Goal: Find specific page/section: Locate a particular part of the current website

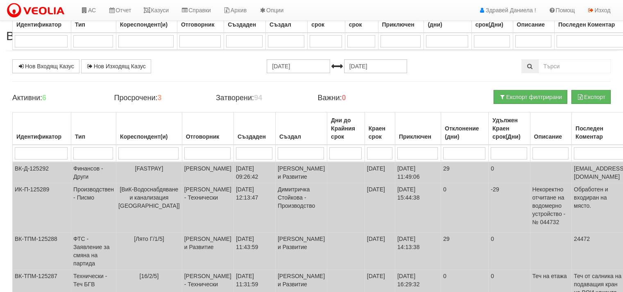
select select "2"
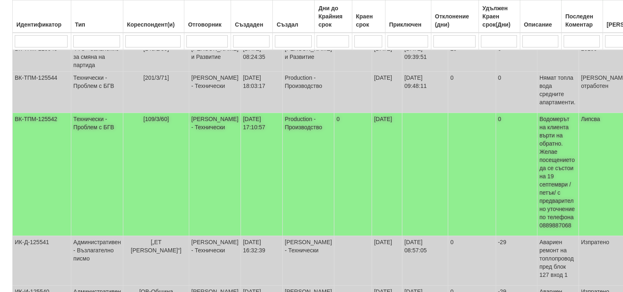
scroll to position [246, 0]
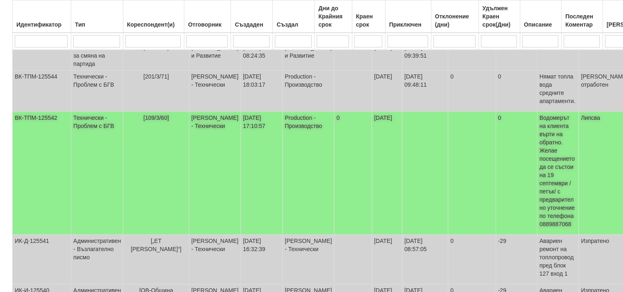
click at [195, 152] on td "[PERSON_NAME] - Технически" at bounding box center [215, 173] width 52 height 123
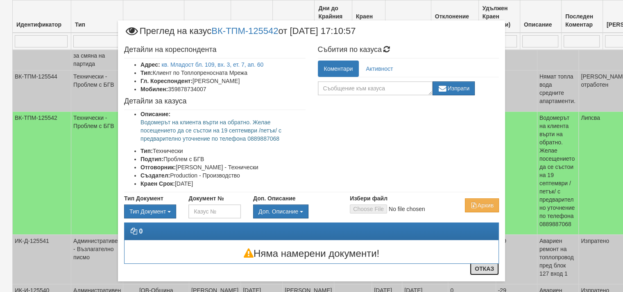
click at [480, 269] on button "Отказ" at bounding box center [484, 269] width 29 height 13
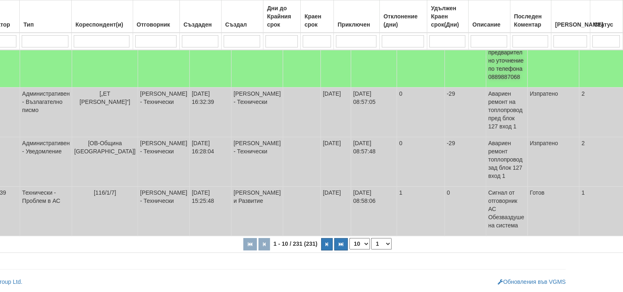
scroll to position [424, 51]
click at [326, 245] on icon "button" at bounding box center [327, 245] width 2 height 5
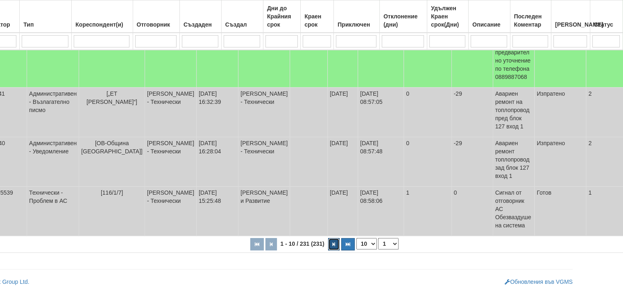
select select "2"
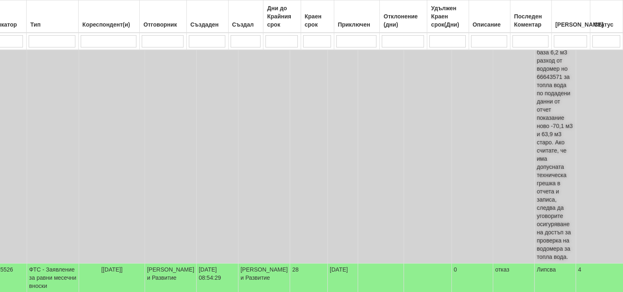
scroll to position [383, 44]
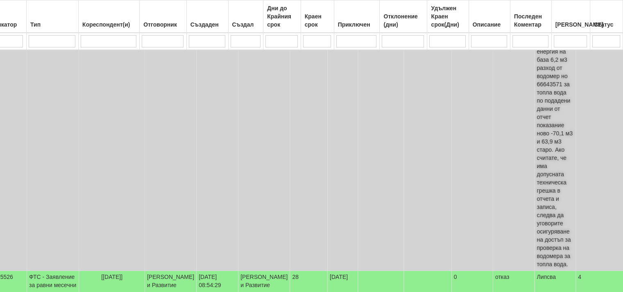
click at [152, 96] on td "[PERSON_NAME] и Развитие" at bounding box center [171, 138] width 52 height 267
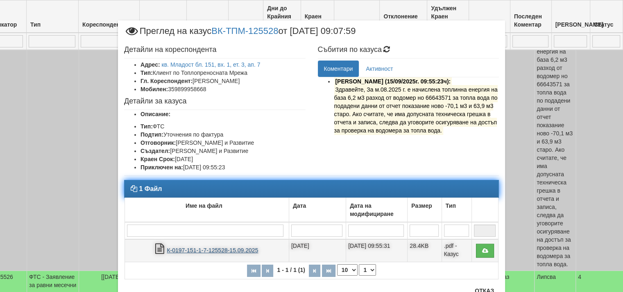
click at [199, 250] on link "К-0197-151-1-7-125528-15.09.2025" at bounding box center [212, 250] width 91 height 7
